Goal: Information Seeking & Learning: Learn about a topic

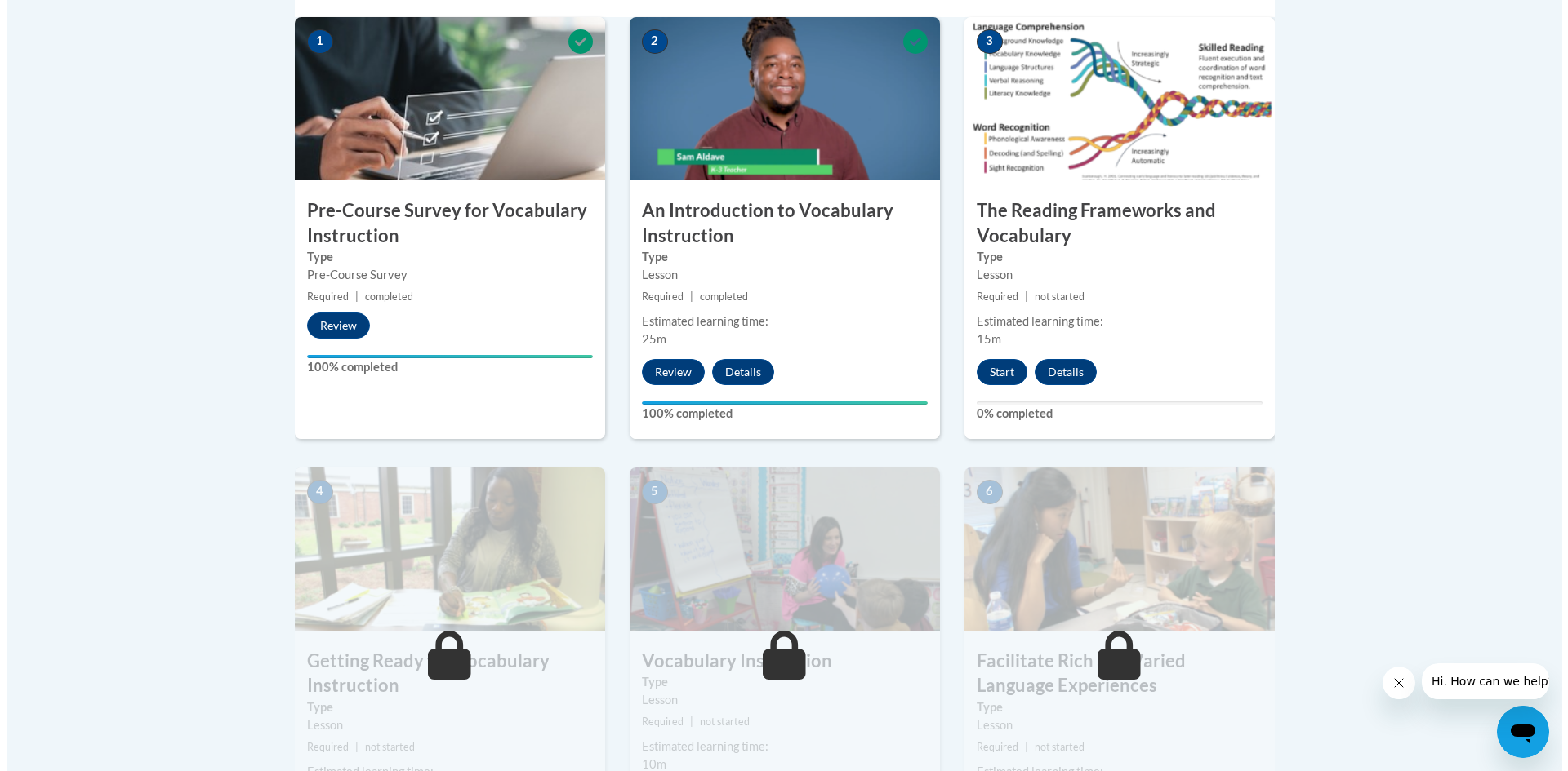
scroll to position [547, 0]
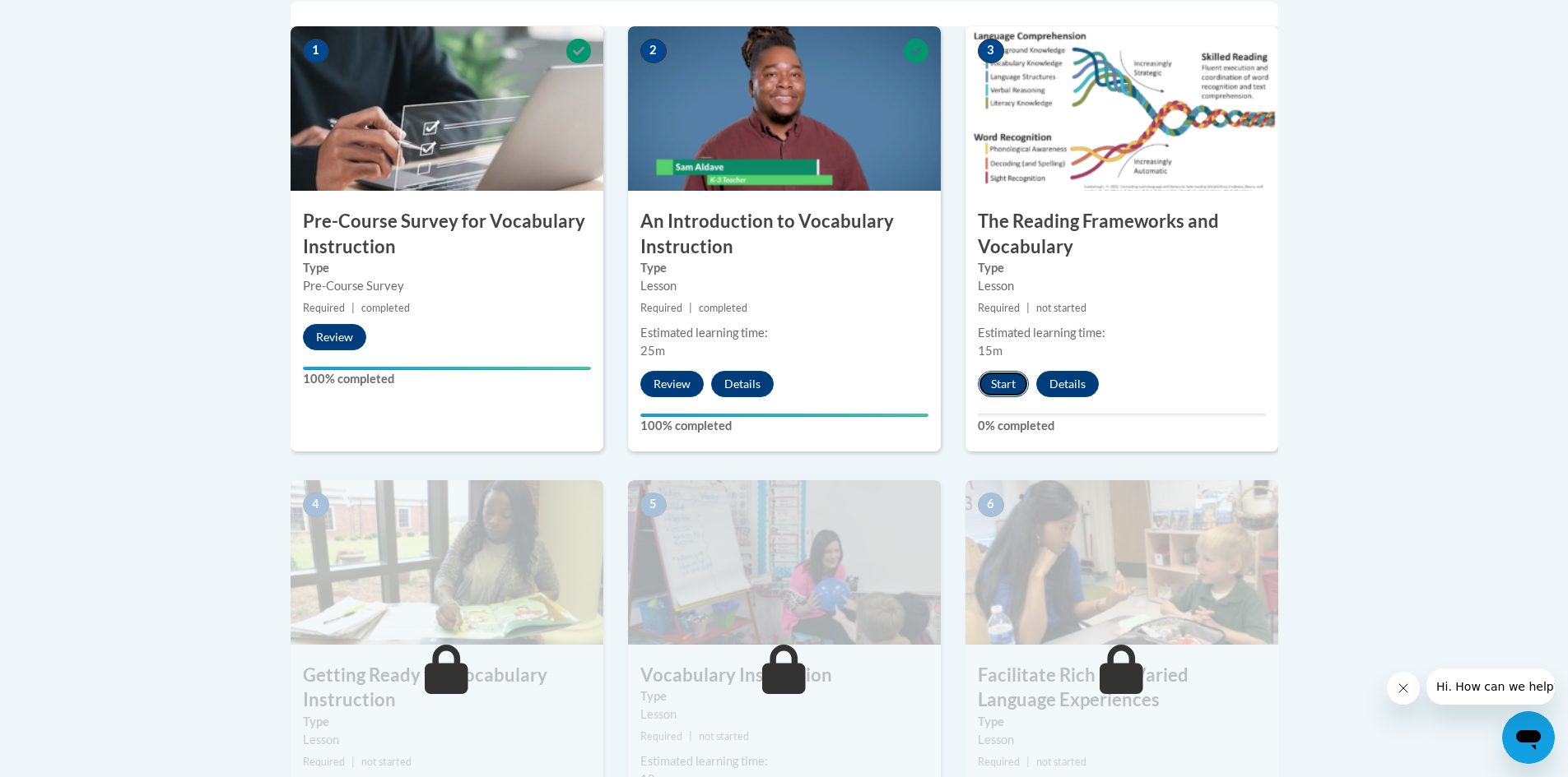
click at [1020, 378] on button "Start" at bounding box center [1003, 384] width 51 height 26
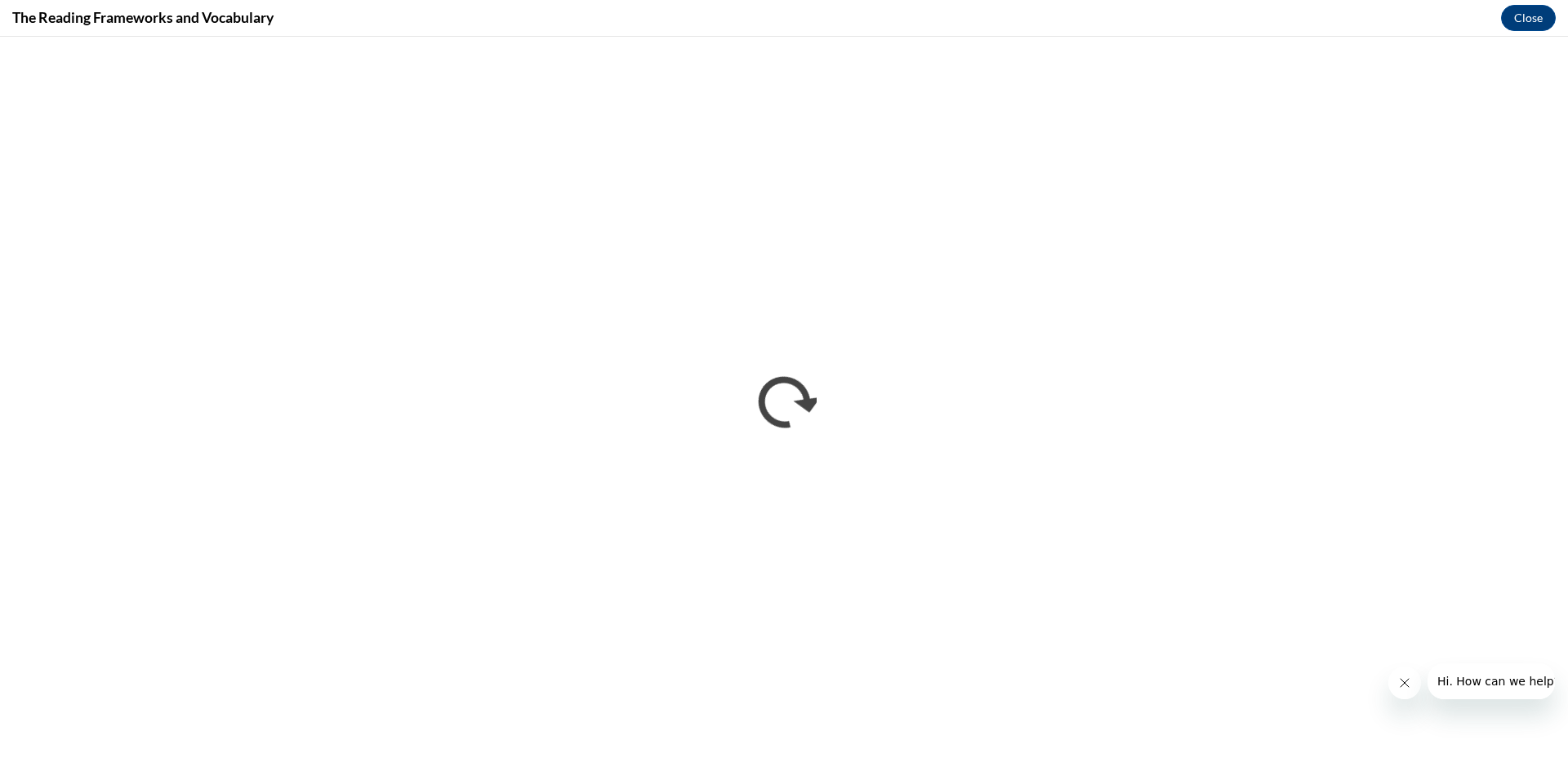
scroll to position [0, 0]
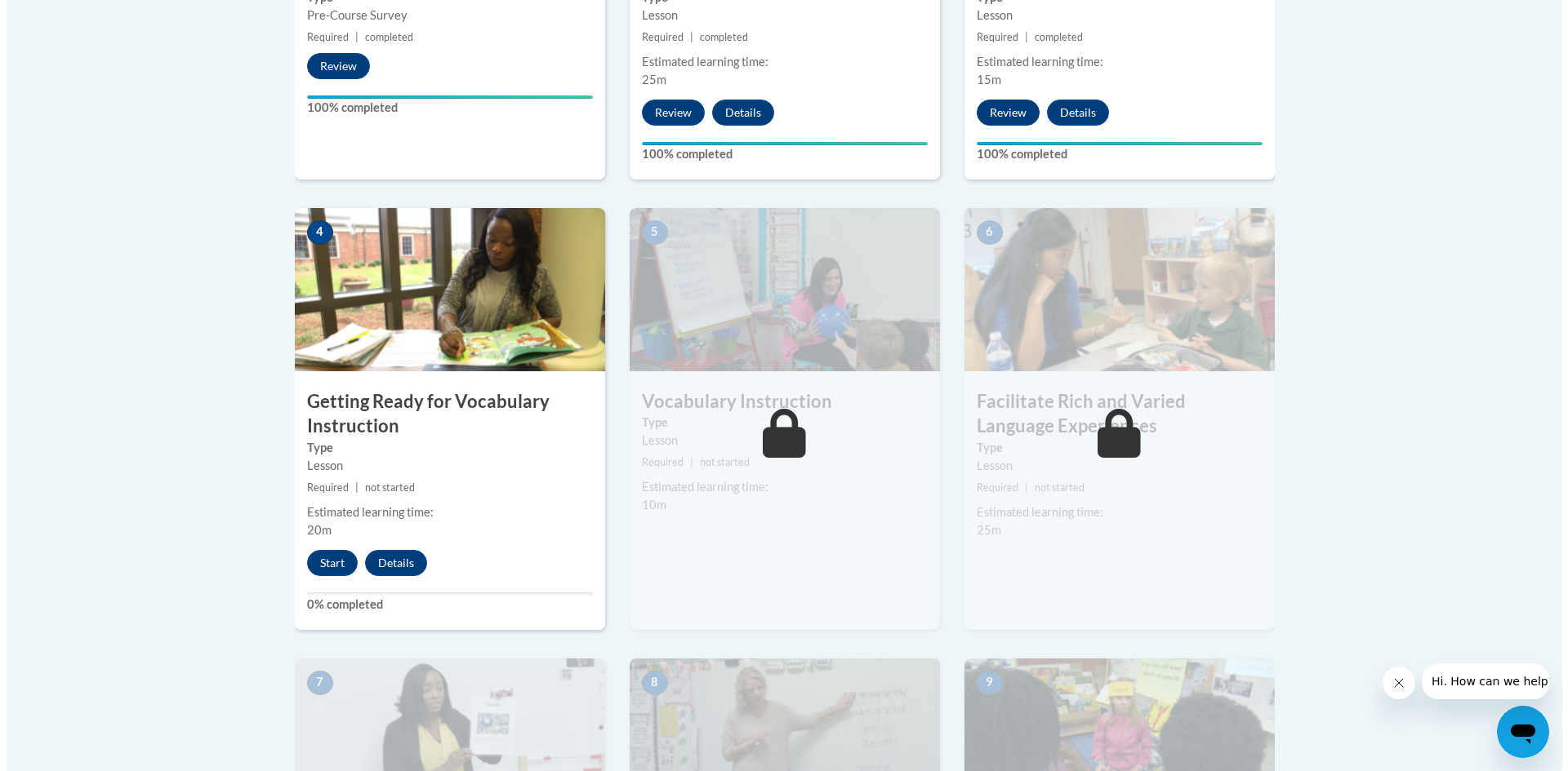
scroll to position [816, 0]
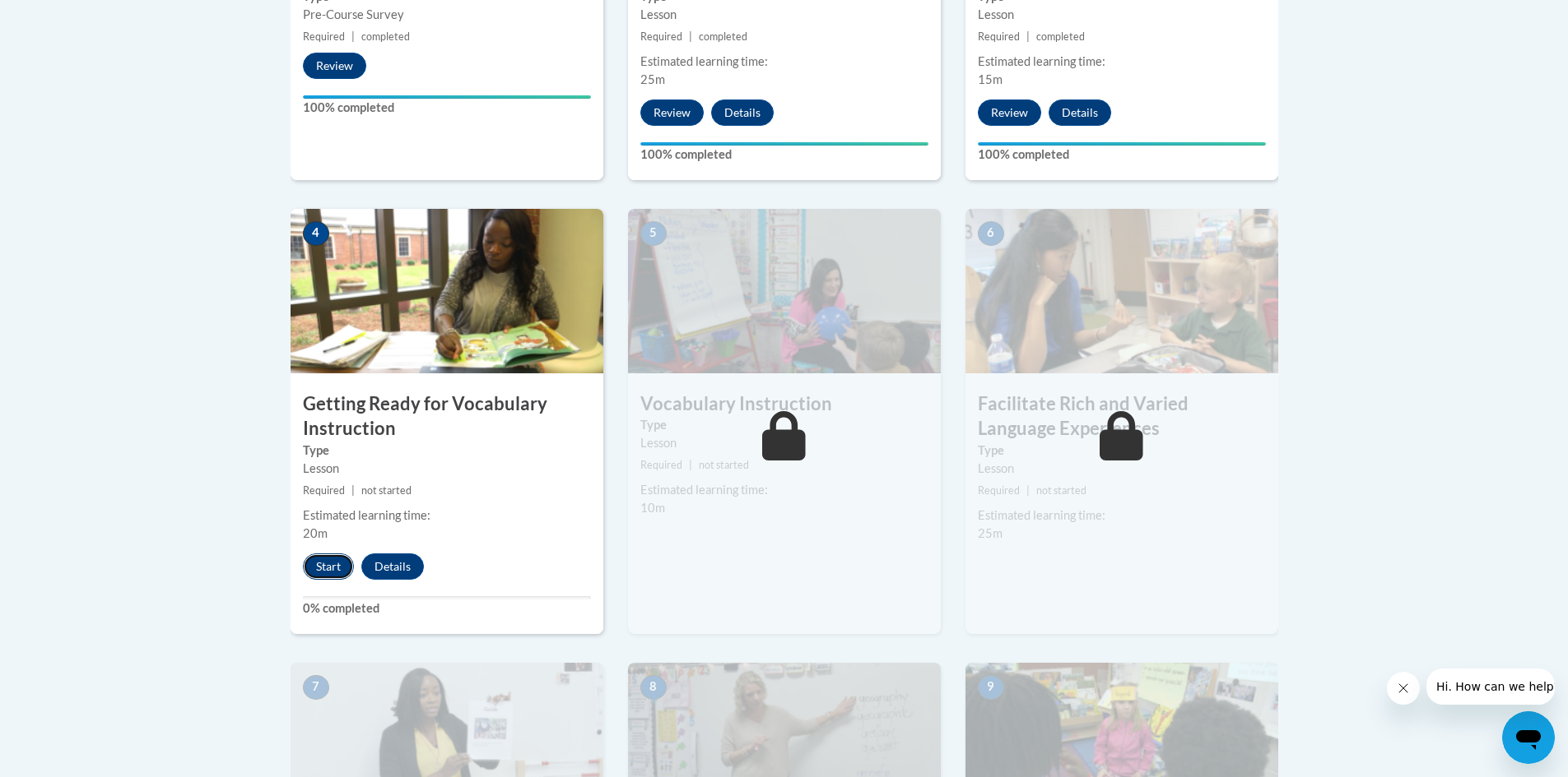
click at [342, 562] on button "Start" at bounding box center [328, 566] width 51 height 26
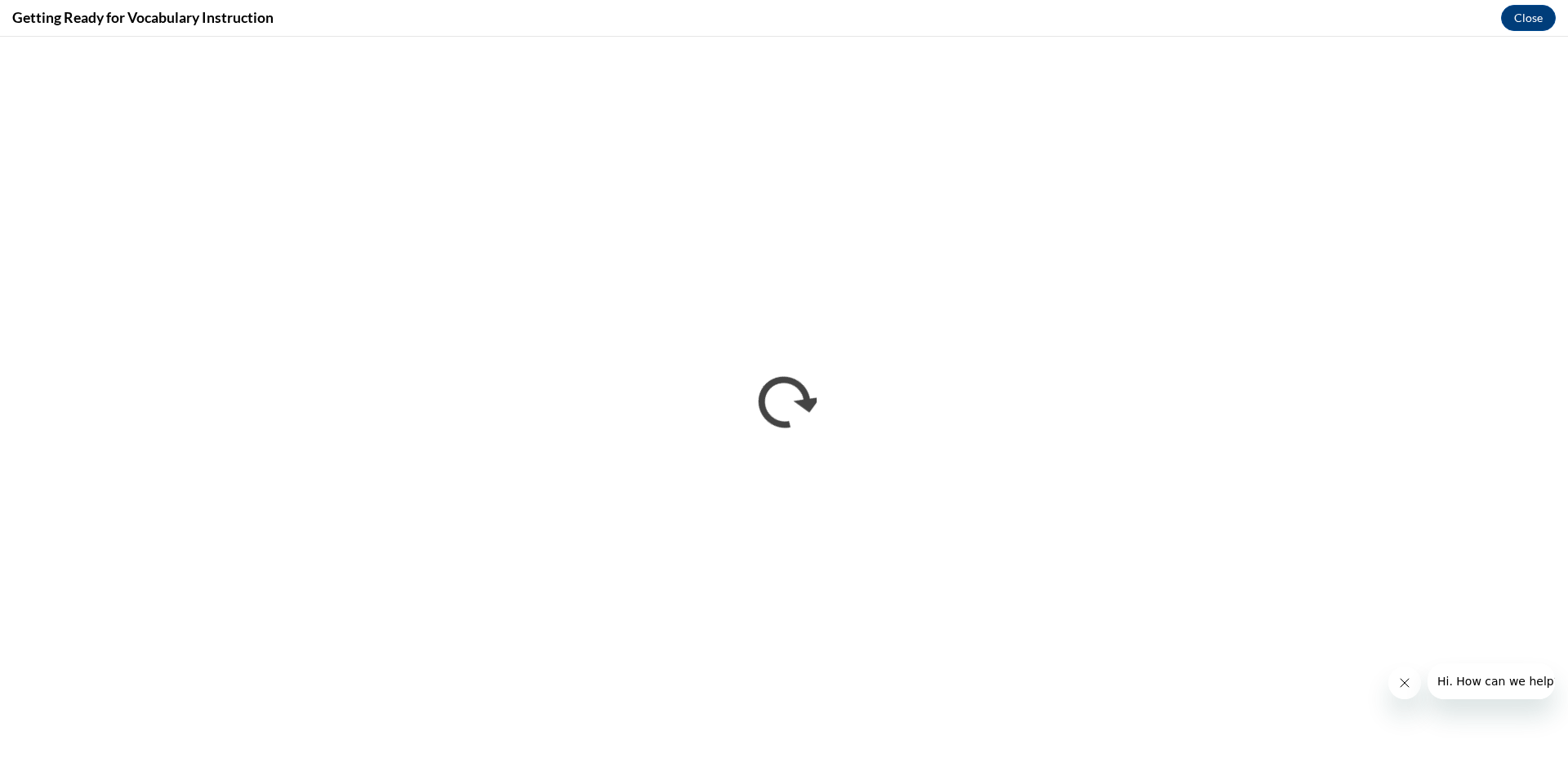
scroll to position [0, 0]
